Goal: Task Accomplishment & Management: Manage account settings

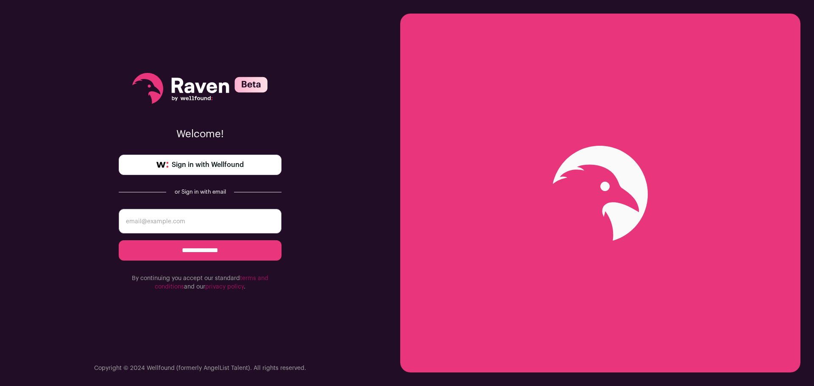
click at [180, 166] on span "Sign in with Wellfound" at bounding box center [208, 165] width 72 height 10
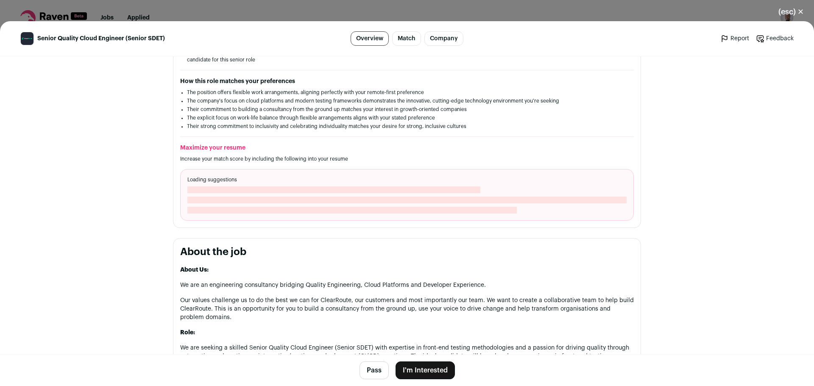
scroll to position [212, 0]
